Goal: Information Seeking & Learning: Find specific fact

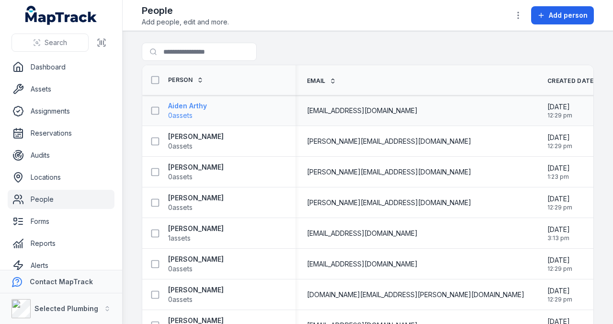
click at [174, 105] on strong "Aiden Arthy" at bounding box center [187, 106] width 39 height 10
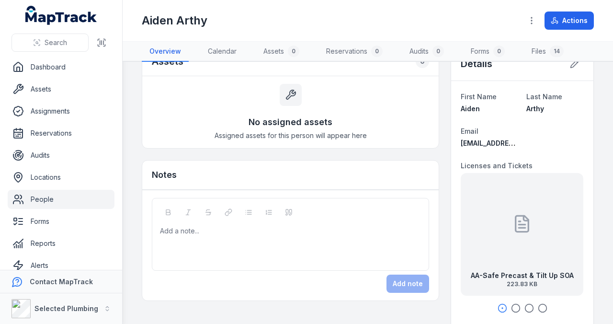
scroll to position [64, 0]
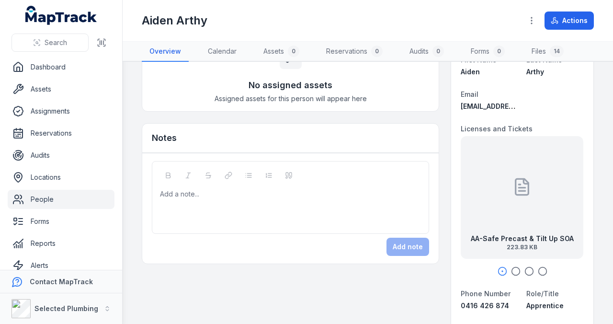
click at [511, 268] on icon "button" at bounding box center [516, 271] width 10 height 10
click at [525, 268] on icon "button" at bounding box center [530, 271] width 10 height 10
click at [541, 270] on icon "button" at bounding box center [543, 271] width 10 height 10
click at [41, 198] on link "People" at bounding box center [61, 199] width 107 height 19
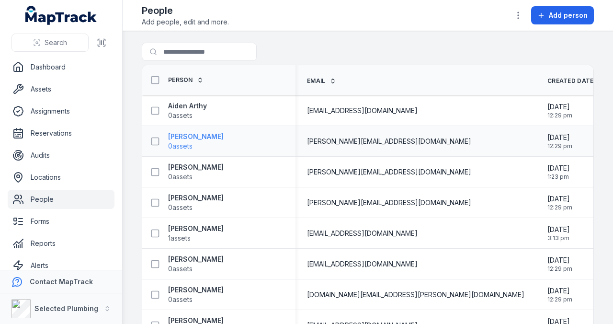
click at [180, 138] on strong "[PERSON_NAME]" at bounding box center [196, 137] width 56 height 10
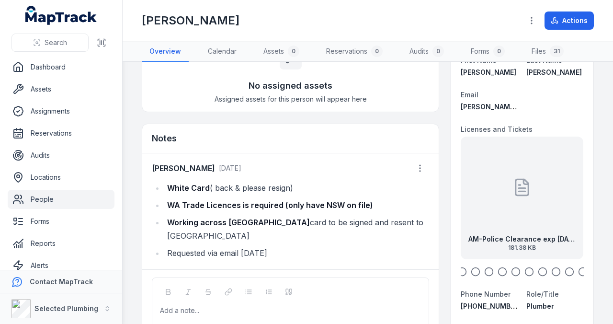
scroll to position [64, 0]
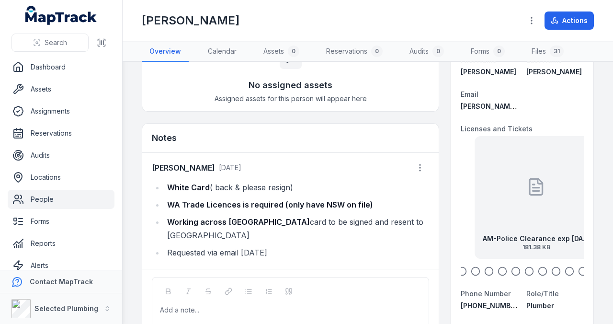
drag, startPoint x: 498, startPoint y: 210, endPoint x: 503, endPoint y: 208, distance: 5.2
click at [503, 208] on div "AM-Police Clearance exp [DATE] 181.38 KB" at bounding box center [536, 197] width 123 height 123
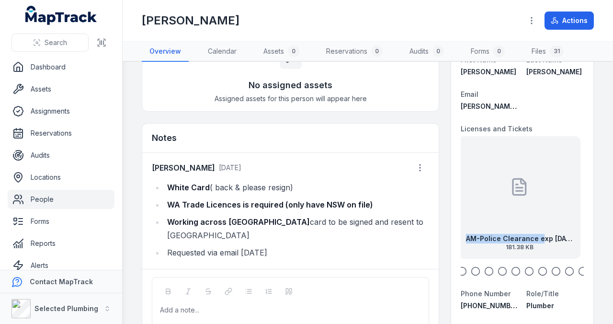
drag, startPoint x: 541, startPoint y: 225, endPoint x: 494, endPoint y: 226, distance: 47.4
click at [494, 226] on div "AM-Police Clearance exp [DATE] 181.38 KB" at bounding box center [520, 197] width 123 height 123
drag, startPoint x: 543, startPoint y: 224, endPoint x: 490, endPoint y: 222, distance: 53.7
click at [492, 222] on div "AM-Police Clearance exp [DATE] 181.38 KB" at bounding box center [507, 197] width 123 height 123
drag, startPoint x: 540, startPoint y: 185, endPoint x: 463, endPoint y: 187, distance: 77.6
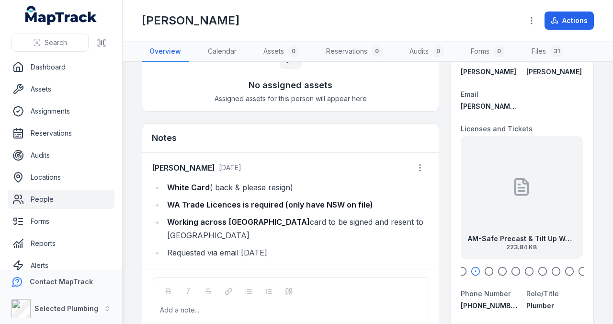
click at [463, 187] on div "AM-Safe Precast & Tilt Up Work SOA exp [DATE] 223.84 KB" at bounding box center [521, 197] width 123 height 123
click at [50, 197] on link "People" at bounding box center [61, 199] width 107 height 19
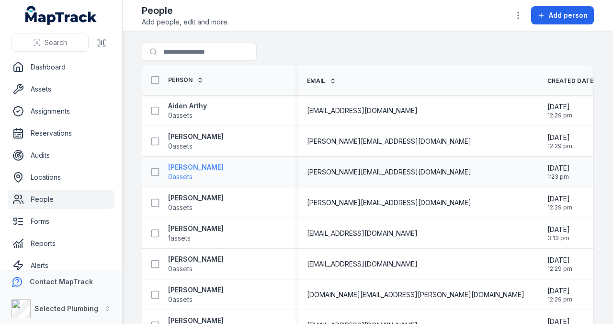
click at [189, 165] on strong "[PERSON_NAME]" at bounding box center [196, 167] width 56 height 10
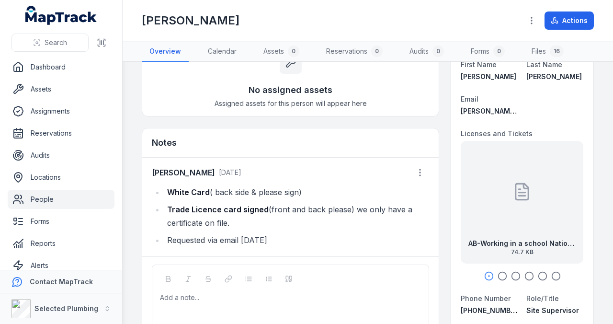
scroll to position [64, 0]
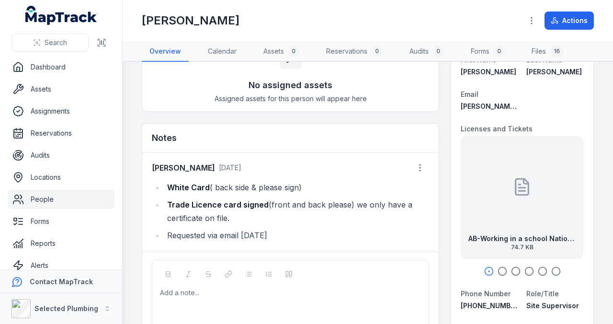
click at [500, 270] on icon "button" at bounding box center [503, 271] width 10 height 10
click at [511, 268] on icon "button" at bounding box center [516, 271] width 10 height 10
click at [525, 268] on icon "button" at bounding box center [530, 271] width 10 height 10
click at [539, 269] on icon "button" at bounding box center [543, 271] width 10 height 10
click at [552, 268] on icon "button" at bounding box center [556, 271] width 10 height 10
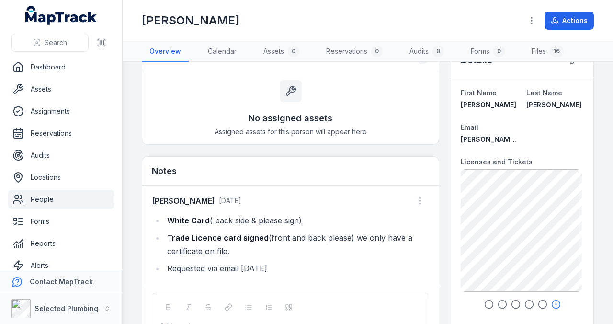
scroll to position [0, 0]
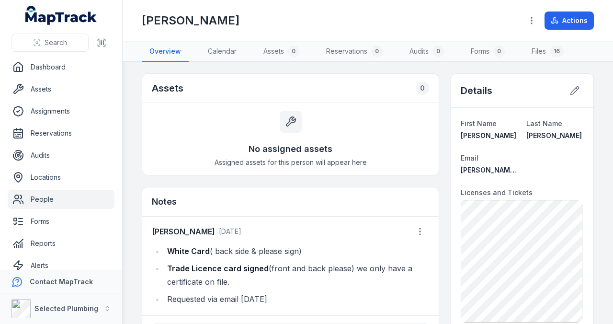
click at [40, 199] on link "People" at bounding box center [61, 199] width 107 height 19
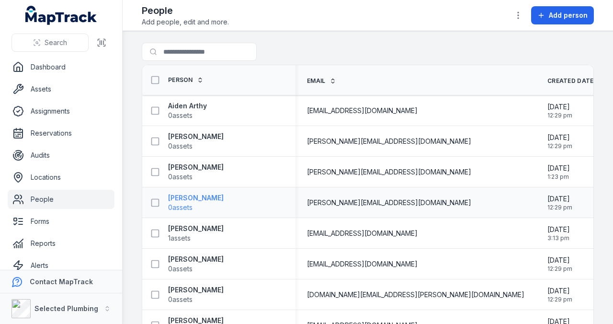
click at [189, 196] on strong "[PERSON_NAME]" at bounding box center [196, 198] width 56 height 10
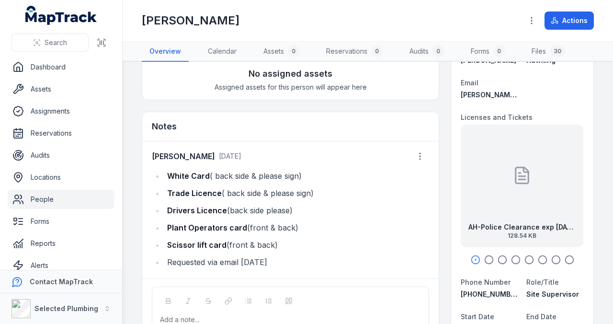
scroll to position [96, 0]
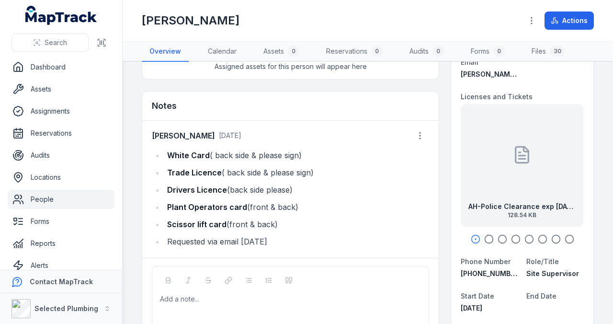
click at [485, 237] on icon "button" at bounding box center [489, 239] width 10 height 10
click at [498, 237] on icon "button" at bounding box center [503, 239] width 10 height 10
click at [511, 236] on icon "button" at bounding box center [516, 239] width 10 height 10
click at [525, 238] on icon "button" at bounding box center [530, 239] width 10 height 10
click at [539, 237] on icon "button" at bounding box center [543, 239] width 10 height 10
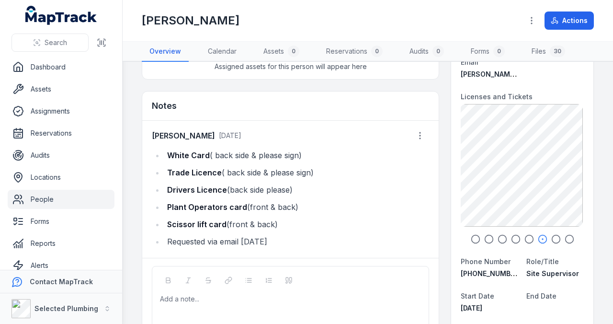
click at [553, 236] on icon "button" at bounding box center [556, 239] width 10 height 10
click at [567, 236] on icon "button" at bounding box center [570, 239] width 10 height 10
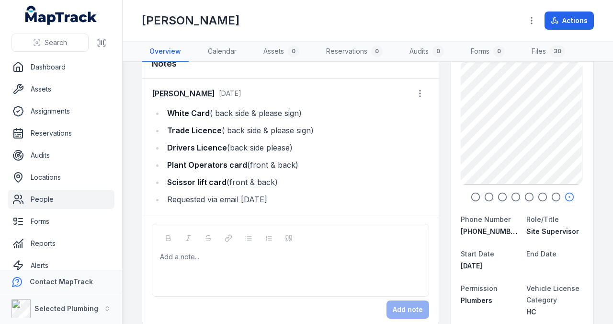
scroll to position [127, 0]
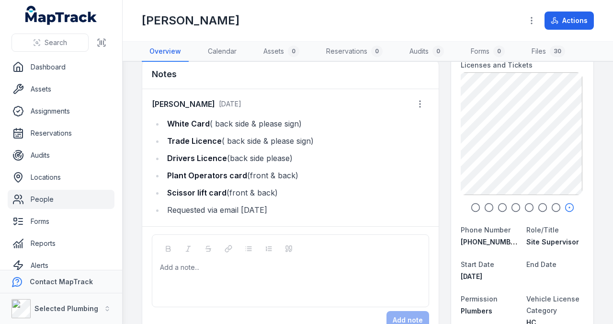
click at [47, 201] on link "People" at bounding box center [61, 199] width 107 height 19
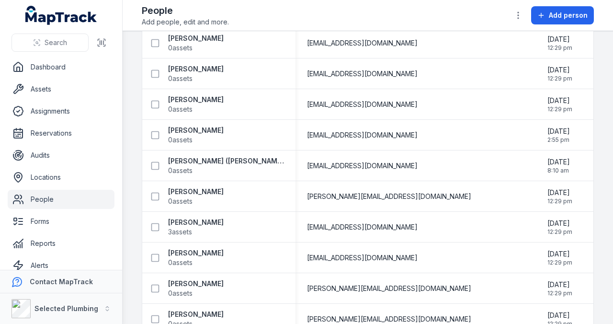
scroll to position [862, 0]
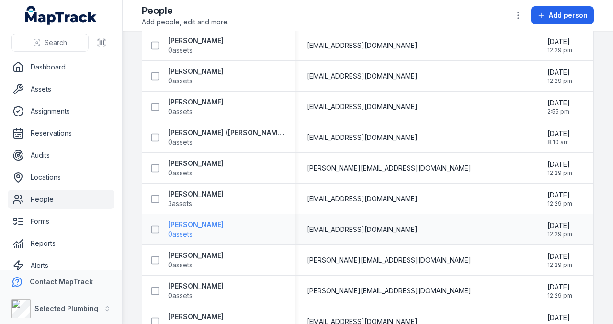
click at [195, 225] on strong "[PERSON_NAME]" at bounding box center [196, 225] width 56 height 10
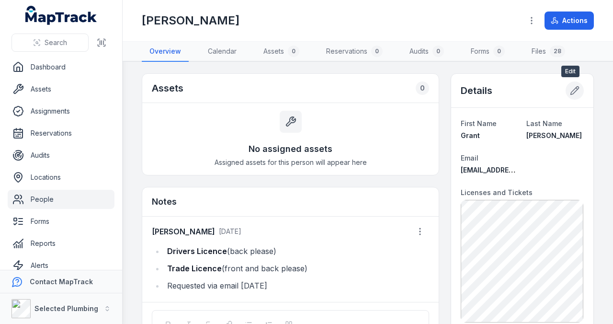
click at [572, 87] on icon at bounding box center [575, 91] width 8 height 8
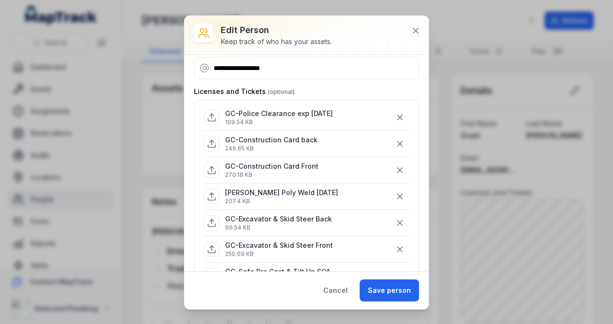
scroll to position [96, 0]
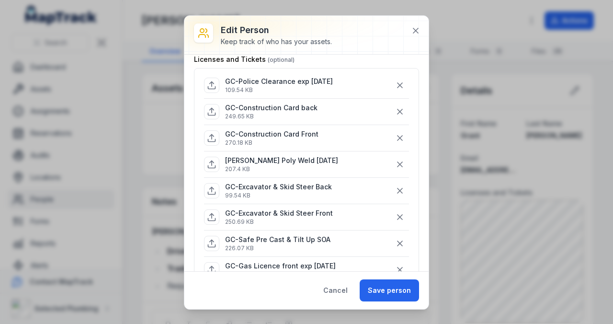
click at [313, 183] on p "GC-Excavator & Skid Steer Back" at bounding box center [278, 187] width 107 height 10
click at [416, 31] on icon at bounding box center [416, 31] width 10 height 10
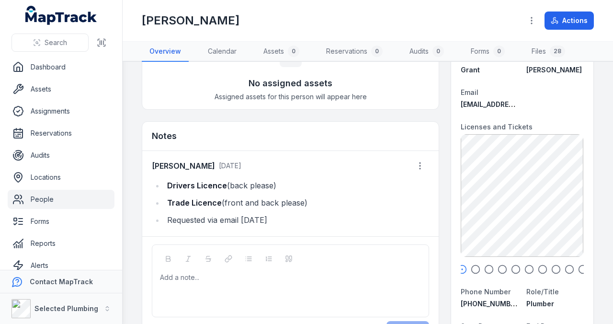
scroll to position [127, 0]
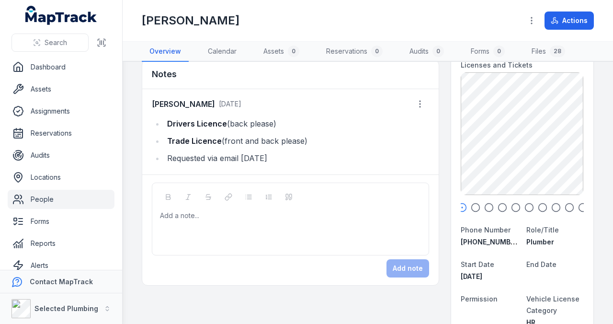
click at [472, 207] on icon "button" at bounding box center [476, 208] width 10 height 10
click at [485, 206] on icon "button" at bounding box center [489, 208] width 10 height 10
click at [498, 205] on icon "button" at bounding box center [503, 208] width 10 height 10
click at [513, 205] on icon "button" at bounding box center [516, 208] width 10 height 10
click at [523, 165] on div "GC-Excavator & Skid Steer Back 99.54 KB" at bounding box center [521, 133] width 123 height 123
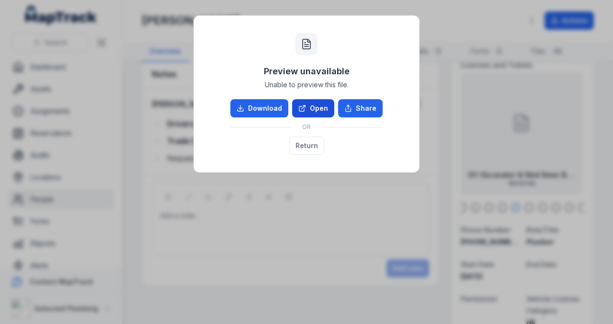
click at [323, 113] on link "Open" at bounding box center [313, 108] width 42 height 18
click at [310, 144] on button "Return" at bounding box center [306, 146] width 35 height 18
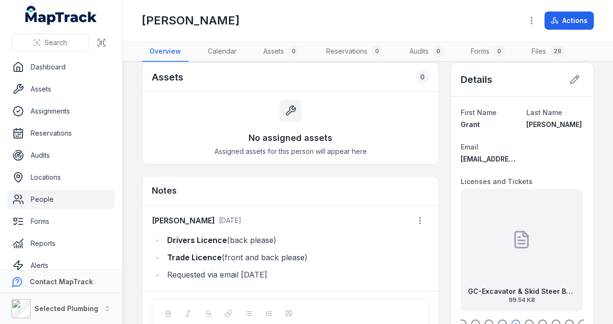
scroll to position [0, 0]
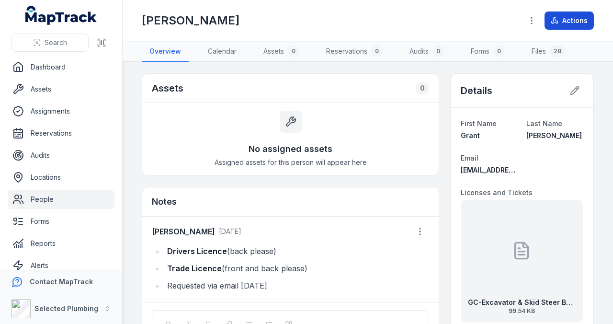
click at [564, 21] on button "Actions" at bounding box center [569, 20] width 49 height 18
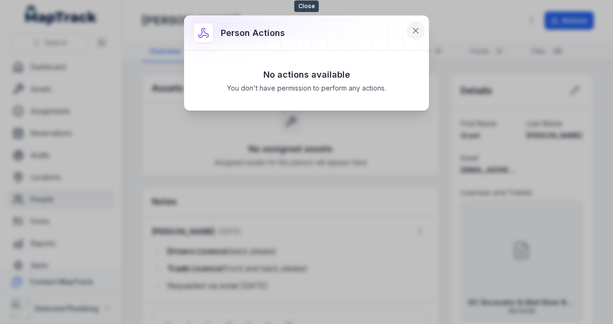
click at [418, 31] on icon at bounding box center [416, 31] width 10 height 10
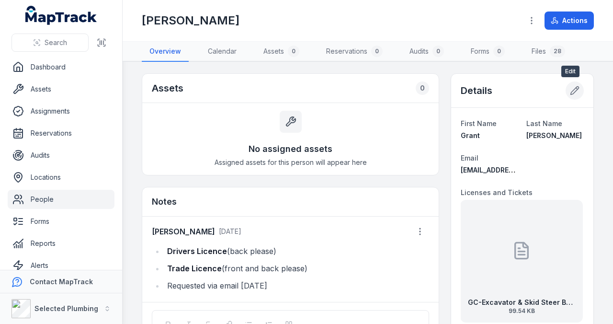
click at [570, 87] on icon at bounding box center [575, 91] width 10 height 10
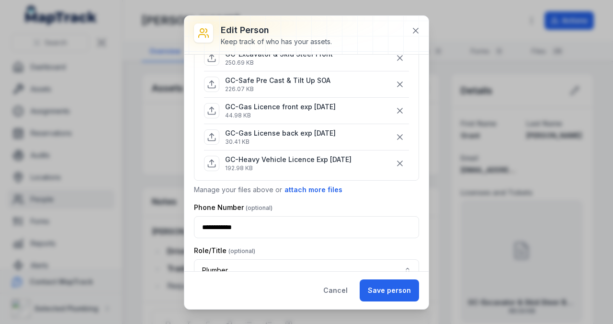
scroll to position [255, 0]
click at [417, 34] on icon at bounding box center [416, 31] width 10 height 10
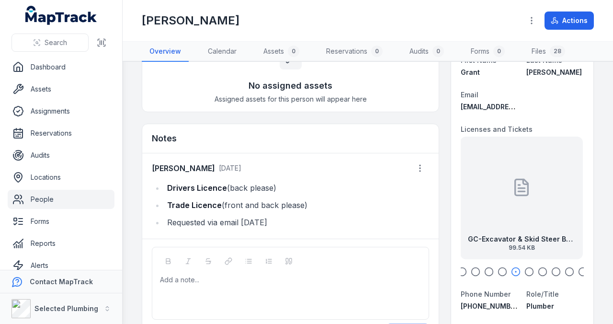
scroll to position [64, 0]
click at [528, 271] on icon "button" at bounding box center [530, 271] width 10 height 10
click at [538, 270] on icon "button" at bounding box center [543, 271] width 10 height 10
click at [552, 269] on icon "button" at bounding box center [556, 271] width 10 height 10
click at [565, 267] on icon "button" at bounding box center [570, 271] width 10 height 10
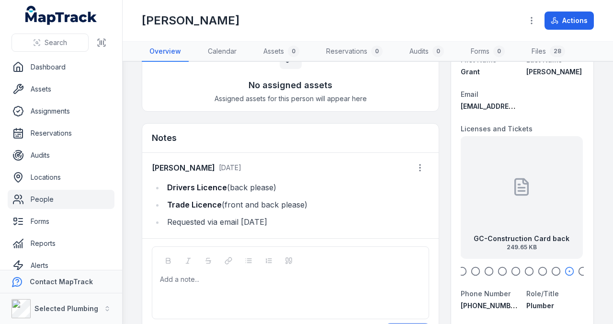
click at [578, 267] on icon "button" at bounding box center [583, 271] width 10 height 10
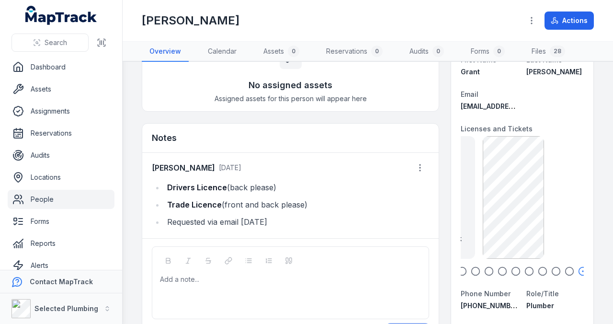
click at [472, 218] on div "GC-Gas Licence front exp [DATE] 44.98 KB GC-Gas License back exp [DATE] 30.41 K…" at bounding box center [522, 197] width 123 height 123
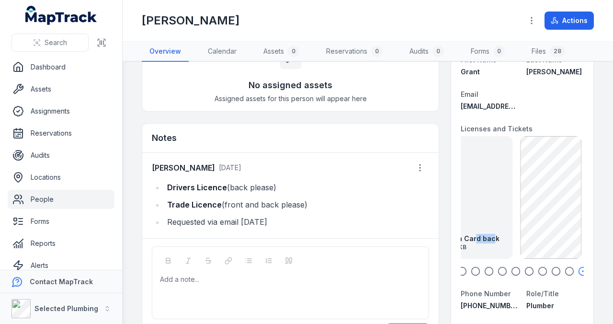
drag, startPoint x: 473, startPoint y: 226, endPoint x: 512, endPoint y: 230, distance: 39.0
click at [512, 230] on div "GC-Construction Card back 249.65 KB" at bounding box center [451, 197] width 123 height 123
drag, startPoint x: 479, startPoint y: 224, endPoint x: 567, endPoint y: 217, distance: 88.0
click at [567, 217] on div "GC-Construction Card back 249.65 KB" at bounding box center [593, 197] width 123 height 123
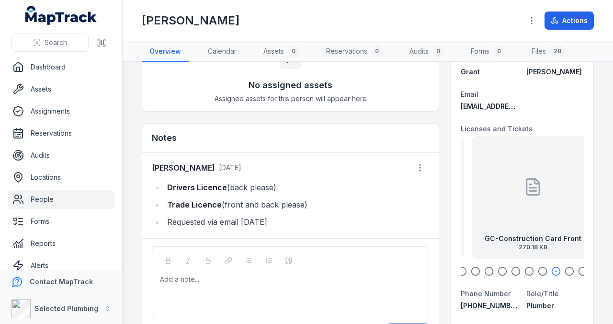
drag, startPoint x: 508, startPoint y: 216, endPoint x: 555, endPoint y: 214, distance: 47.0
click at [555, 214] on div "GC-Construction Card Front 270.18 KB" at bounding box center [533, 197] width 123 height 123
drag, startPoint x: 496, startPoint y: 207, endPoint x: 548, endPoint y: 208, distance: 51.3
click at [548, 208] on div "[PERSON_NAME] Poly Weld [DATE] 207.4 KB" at bounding box center [517, 197] width 123 height 123
drag, startPoint x: 508, startPoint y: 208, endPoint x: 558, endPoint y: 209, distance: 49.8
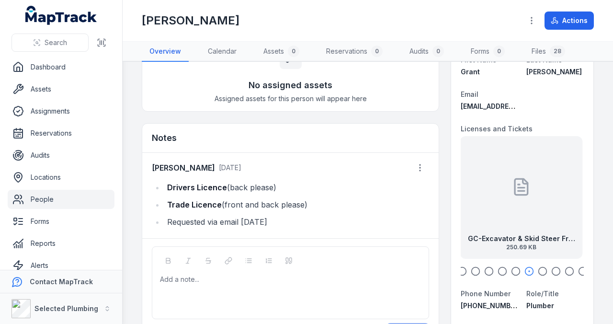
click at [554, 209] on div "GC-Excavator & Skid Steer Front 250.69 KB" at bounding box center [521, 197] width 123 height 123
drag, startPoint x: 502, startPoint y: 207, endPoint x: 553, endPoint y: 209, distance: 51.3
click at [551, 209] on div "GC-Excavator & Skid Steer Back 99.54 KB" at bounding box center [527, 197] width 123 height 123
drag, startPoint x: 508, startPoint y: 207, endPoint x: 546, endPoint y: 210, distance: 38.0
click at [544, 210] on div "GC-Safe Pre Cast & Tilt Up SOA 226.07 KB" at bounding box center [542, 197] width 123 height 123
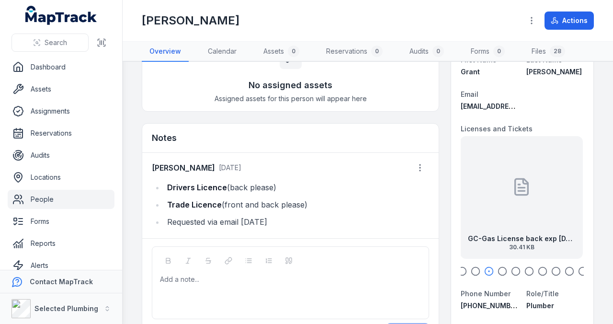
drag, startPoint x: 500, startPoint y: 208, endPoint x: 541, endPoint y: 209, distance: 41.2
click at [541, 209] on div "GC-Gas License back exp [DATE] 30.41 KB" at bounding box center [521, 197] width 123 height 123
drag, startPoint x: 496, startPoint y: 207, endPoint x: 549, endPoint y: 212, distance: 52.9
click at [549, 212] on div "GC-Gas Licence front exp [DATE] 44.98 KB" at bounding box center [524, 197] width 123 height 123
